Goal: Information Seeking & Learning: Learn about a topic

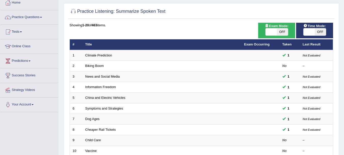
scroll to position [28, 0]
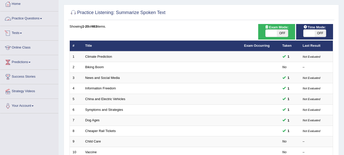
click at [42, 17] on link "Practice Questions" at bounding box center [29, 17] width 58 height 13
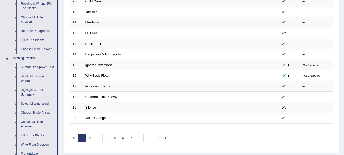
scroll to position [169, 0]
click at [42, 67] on link "Summarize Spoken Text" at bounding box center [38, 66] width 38 height 9
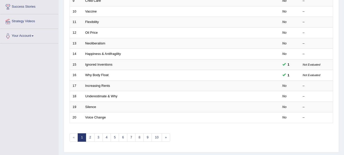
scroll to position [69, 0]
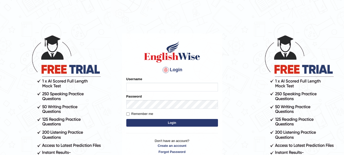
type input "sajinaooo"
click at [158, 109] on form "Please fix the following errors: Username sajinaooo Password Remember me Login" at bounding box center [172, 101] width 92 height 51
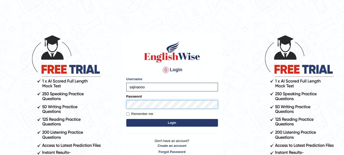
click at [126, 119] on button "Login" at bounding box center [172, 123] width 92 height 8
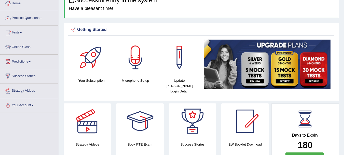
scroll to position [27, 0]
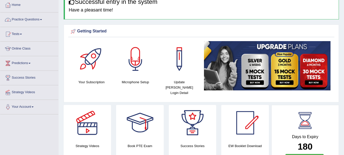
click at [42, 19] on span at bounding box center [41, 19] width 2 height 1
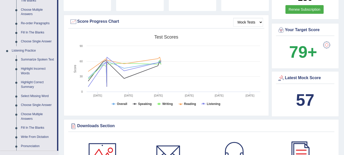
scroll to position [184, 0]
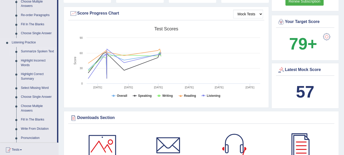
click at [49, 52] on link "Summarize Spoken Text" at bounding box center [38, 51] width 38 height 9
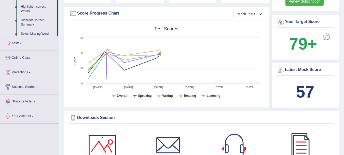
scroll to position [159, 0]
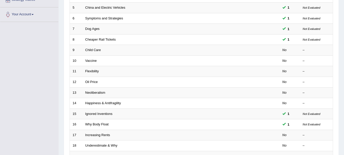
scroll to position [121, 0]
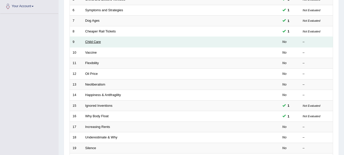
click at [96, 43] on link "Child Care" at bounding box center [93, 42] width 16 height 4
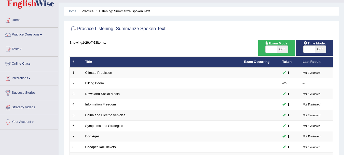
click at [317, 51] on span "OFF" at bounding box center [320, 49] width 11 height 7
checkbox input "true"
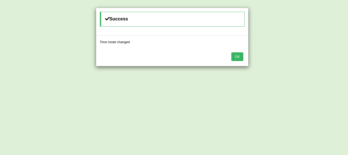
click at [241, 54] on button "OK" at bounding box center [237, 56] width 12 height 9
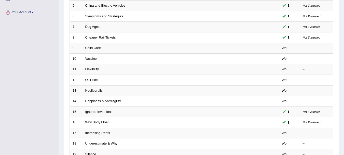
scroll to position [122, 0]
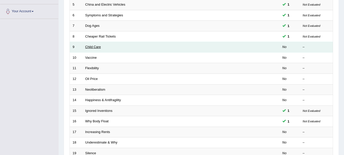
click at [89, 47] on link "Child Care" at bounding box center [93, 47] width 16 height 4
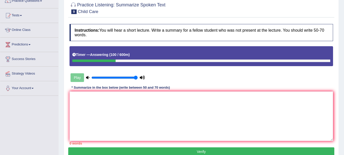
scroll to position [47, 0]
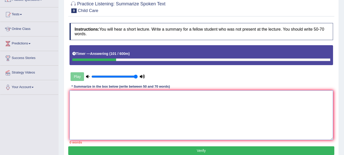
click at [243, 106] on textarea at bounding box center [200, 114] width 263 height 49
click at [99, 99] on textarea "The lecture was about child care" at bounding box center [200, 114] width 263 height 49
click at [123, 97] on textarea "The lecture is about child care" at bounding box center [200, 114] width 263 height 49
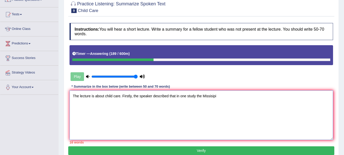
click at [202, 95] on textarea "The lecture is about child care. Firstly, the speaker described that in one stu…" at bounding box center [200, 114] width 263 height 49
click at [214, 97] on textarea "The lecture is about child care. Firstly, the speaker described that in one stu…" at bounding box center [200, 114] width 263 height 49
click at [197, 96] on textarea "The lecture is about child care. Firstly, the speaker described that in one stu…" at bounding box center [200, 114] width 263 height 49
click at [238, 99] on textarea "The lecture is about child care. Firstly, the speaker described that in one stu…" at bounding box center [200, 114] width 263 height 49
click at [242, 95] on textarea "The lecture is about child care. Firstly, the speaker described that in one stu…" at bounding box center [200, 114] width 263 height 49
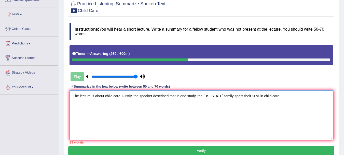
click at [261, 98] on textarea "The lecture is about child care. Firstly, the speaker described that in one stu…" at bounding box center [200, 114] width 263 height 49
click at [299, 96] on textarea "The lecture is about child care. Firstly, the speaker described that in one stu…" at bounding box center [200, 114] width 263 height 49
click at [262, 96] on textarea "The lecture is about child care. Firstly, the speaker described that in one stu…" at bounding box center [200, 114] width 263 height 49
click at [277, 95] on textarea "The lecture is about child care. Firstly, the speaker described that in one stu…" at bounding box center [200, 114] width 263 height 49
click at [298, 95] on textarea "The lecture is about child care. Firstly, the speaker described that in one stu…" at bounding box center [200, 114] width 263 height 49
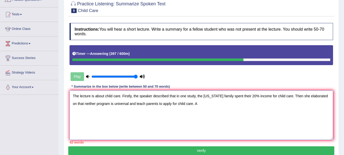
click at [146, 103] on textarea "The lecture is about child care. Firstly, the speaker described that in one stu…" at bounding box center [200, 114] width 263 height 49
click at [203, 105] on textarea "The lecture is about child care. Firstly, the speaker described that in one stu…" at bounding box center [200, 114] width 263 height 49
click at [148, 103] on textarea "The lecture is about child care. Firstly, the speaker described that in one stu…" at bounding box center [200, 114] width 263 height 49
click at [208, 104] on textarea "The lecture is about child care. Firstly, the speaker described that in one stu…" at bounding box center [200, 114] width 263 height 49
click at [152, 104] on textarea "The lecture is about child care. Firstly, the speaker described that in one stu…" at bounding box center [200, 114] width 263 height 49
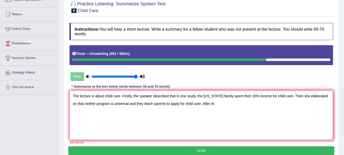
click at [129, 105] on textarea "The lecture is about child care. Firstly, the speaker described that in one stu…" at bounding box center [200, 114] width 263 height 49
click at [217, 103] on textarea "The lecture is about child care. Firstly, the speaker described that in one stu…" at bounding box center [200, 114] width 263 height 49
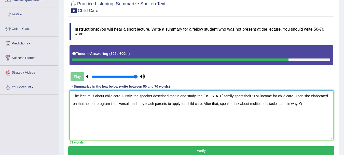
click at [233, 103] on textarea "The lecture is about child care. Firstly, the speaker described that in one stu…" at bounding box center [200, 114] width 263 height 49
click at [235, 102] on textarea "The lecture is about child care. Firstly, the speaker described that in one stu…" at bounding box center [200, 114] width 263 height 49
click at [247, 102] on textarea "The lecture is about child care. Firstly, the speaker described that in one stu…" at bounding box center [200, 114] width 263 height 49
click at [273, 104] on textarea "The lecture is about child care. Firstly, the speaker described that in one stu…" at bounding box center [200, 114] width 263 height 49
click at [260, 104] on textarea "The lecture is about child care. Firstly, the speaker described that in one stu…" at bounding box center [200, 114] width 263 height 49
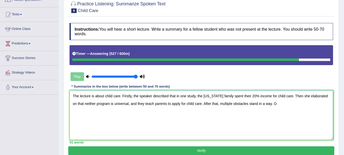
click at [280, 103] on textarea "The lecture is about child care. Firstly, the speaker described that in one stu…" at bounding box center [200, 114] width 263 height 49
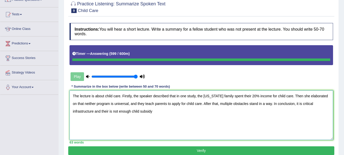
type textarea "The lecture is about child care. Firstly, the speaker described that in one stu…"
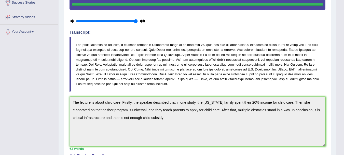
scroll to position [101, 0]
